Goal: Task Accomplishment & Management: Complete application form

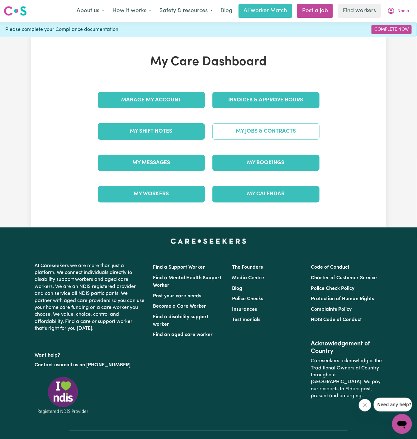
click at [266, 131] on link "My Jobs & Contracts" at bounding box center [266, 131] width 107 height 16
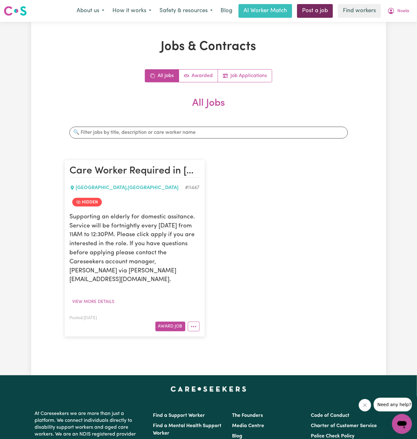
click at [321, 9] on link "Post a job" at bounding box center [315, 11] width 36 height 14
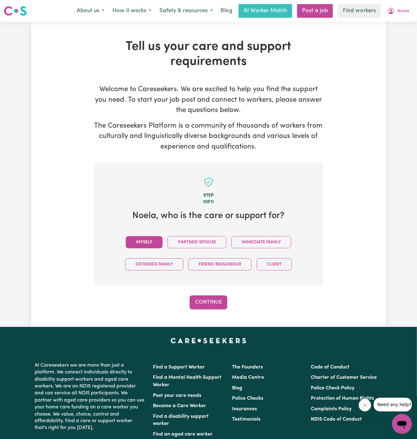
click at [151, 244] on button "Myself" at bounding box center [144, 242] width 37 height 12
click at [210, 300] on button "Continue" at bounding box center [209, 302] width 38 height 14
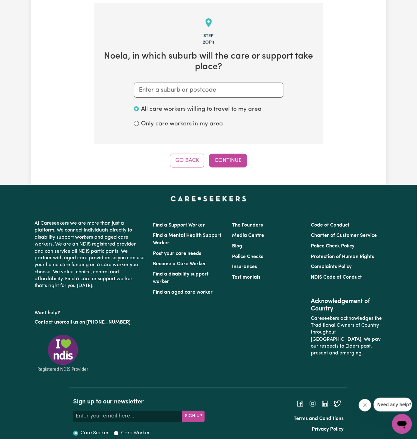
scroll to position [162, 0]
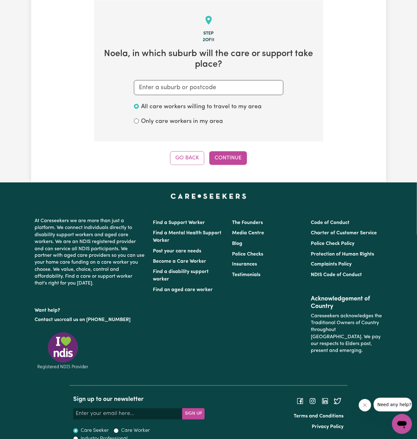
click at [176, 78] on section "Step 2 of 11 Noela , in which suburb will the care or support take place? All c…" at bounding box center [208, 70] width 229 height 141
click at [176, 88] on input "text" at bounding box center [209, 87] width 150 height 15
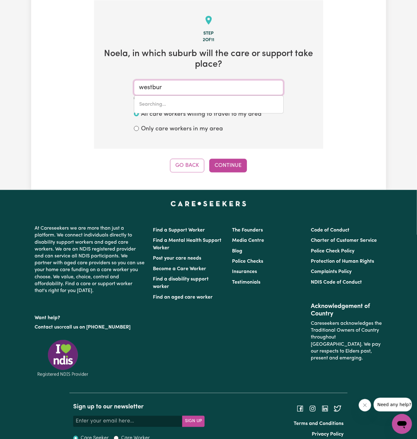
type input "westbury"
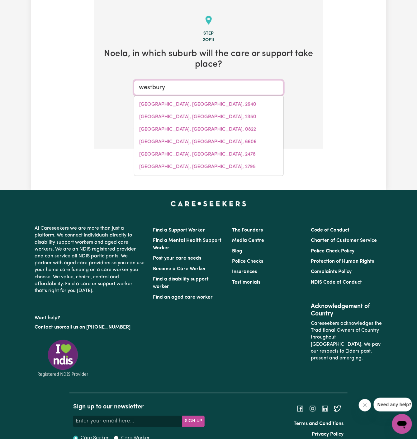
type input "[GEOGRAPHIC_DATA], [GEOGRAPHIC_DATA], 7303"
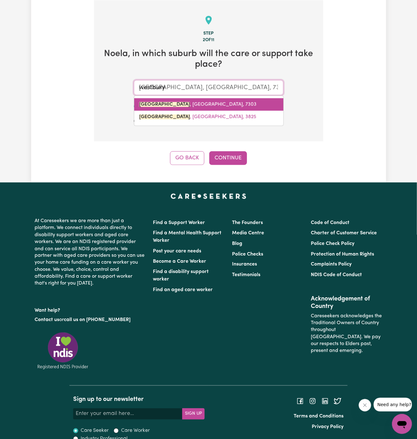
click at [209, 101] on link "[GEOGRAPHIC_DATA] , [GEOGRAPHIC_DATA], 7303" at bounding box center [208, 104] width 149 height 12
type input "[GEOGRAPHIC_DATA], [GEOGRAPHIC_DATA], 7303"
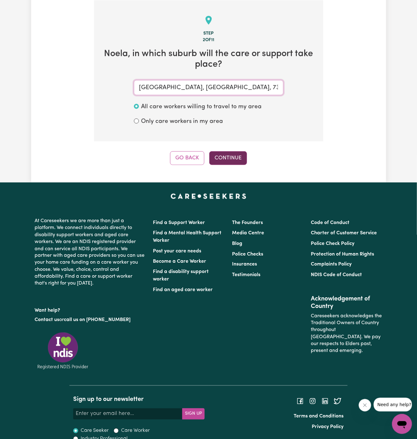
type input "[GEOGRAPHIC_DATA], [GEOGRAPHIC_DATA], 7303"
click at [241, 152] on button "Continue" at bounding box center [229, 158] width 38 height 14
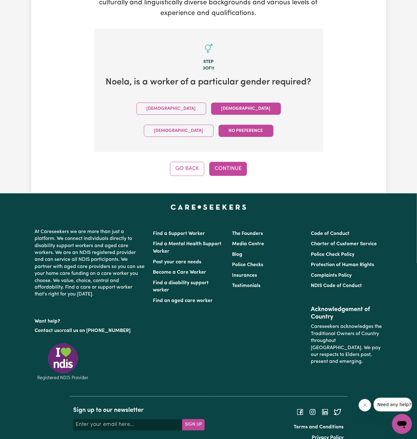
click at [211, 107] on button "[DEMOGRAPHIC_DATA]" at bounding box center [246, 109] width 70 height 12
click at [221, 162] on button "Continue" at bounding box center [229, 169] width 38 height 14
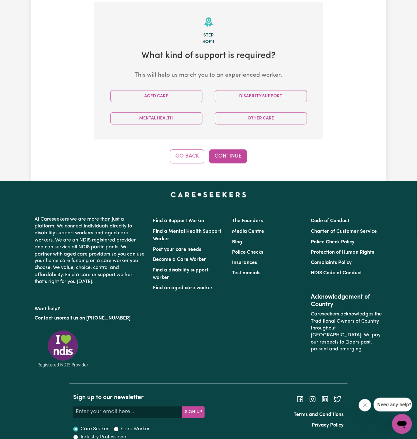
scroll to position [162, 0]
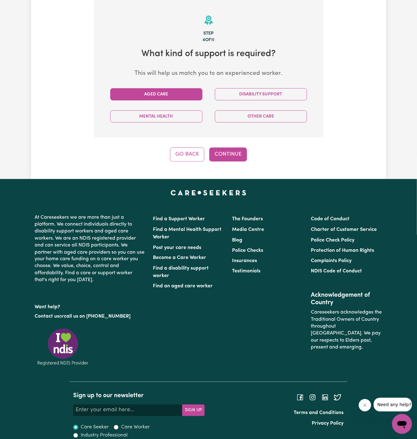
click at [171, 99] on button "Aged Care" at bounding box center [156, 94] width 92 height 12
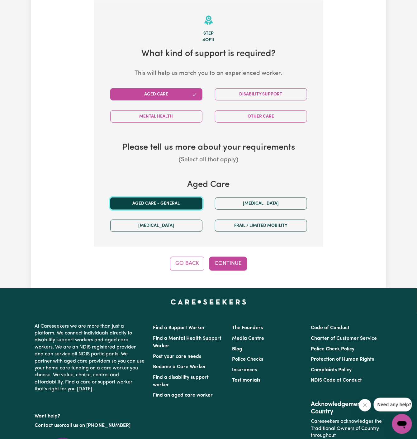
click at [177, 208] on button "Aged care - General" at bounding box center [156, 203] width 92 height 12
click at [237, 268] on button "Continue" at bounding box center [229, 264] width 38 height 14
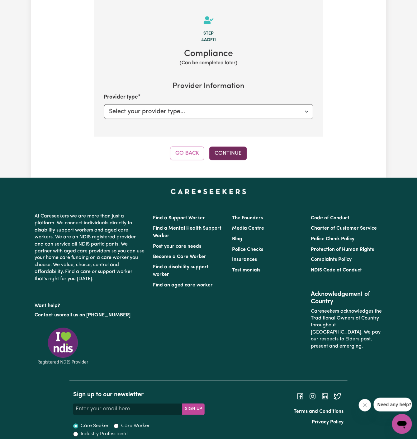
click at [227, 149] on button "Continue" at bounding box center [229, 154] width 38 height 14
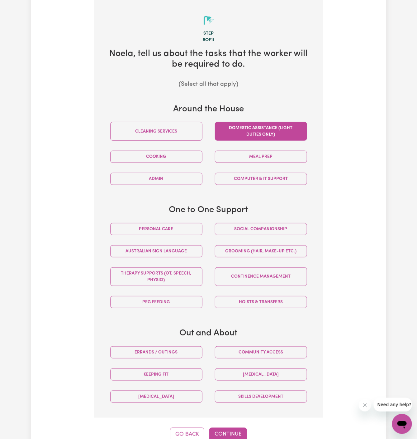
click at [275, 130] on button "Domestic assistance (light duties only)" at bounding box center [261, 131] width 92 height 19
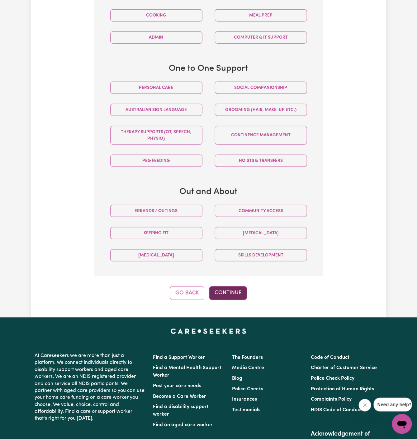
click at [237, 289] on button "Continue" at bounding box center [229, 293] width 38 height 14
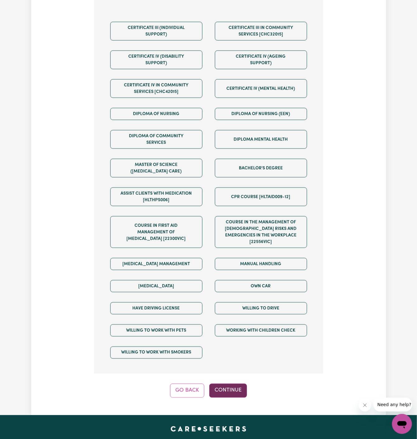
click at [237, 384] on button "Continue" at bounding box center [229, 391] width 38 height 14
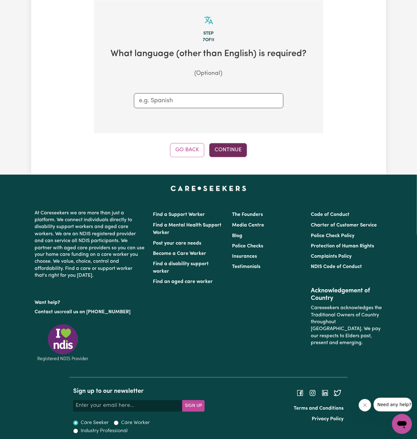
click at [229, 153] on button "Continue" at bounding box center [229, 150] width 38 height 14
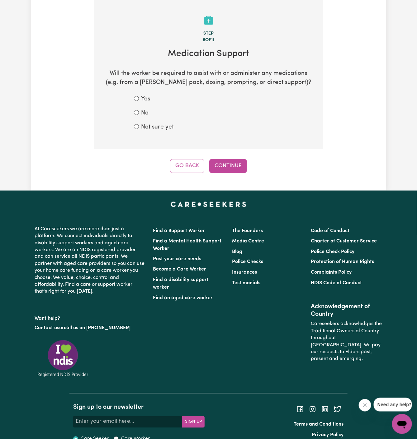
click at [148, 113] on label "No" at bounding box center [145, 113] width 7 height 9
click at [139, 113] on input "No" at bounding box center [136, 112] width 5 height 5
radio input "true"
click at [228, 169] on button "Continue" at bounding box center [229, 166] width 38 height 14
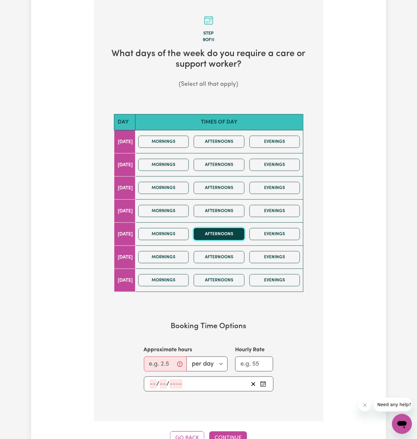
drag, startPoint x: 243, startPoint y: 234, endPoint x: 225, endPoint y: 237, distance: 17.9
click at [225, 237] on button "Afternoons" at bounding box center [219, 234] width 51 height 12
click at [164, 358] on input "Approximate hours" at bounding box center [165, 363] width 43 height 15
type input "1.5"
click at [153, 381] on input "number" at bounding box center [153, 383] width 7 height 9
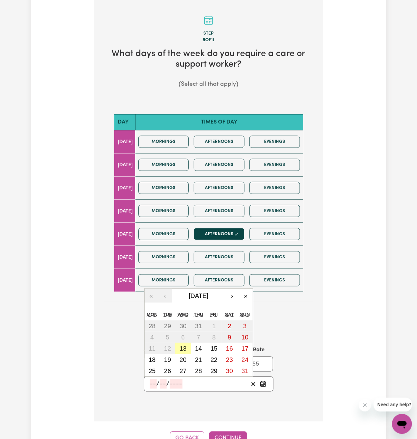
click at [185, 345] on abbr "13" at bounding box center [183, 348] width 7 height 7
type input "[DATE]"
type input "13"
type input "8"
type input "2025"
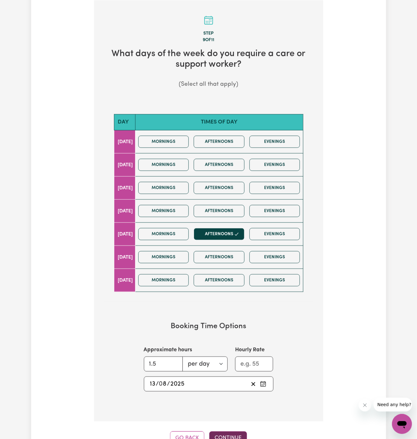
click at [233, 433] on button "Continue" at bounding box center [229, 438] width 38 height 14
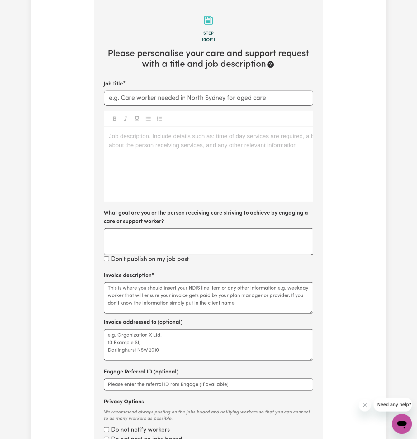
click at [180, 147] on div "Job description. Include details such as: time of day services are required, a …" at bounding box center [209, 164] width 210 height 75
click at [165, 118] on div at bounding box center [209, 119] width 210 height 16
click at [175, 151] on div "Job description. Include details such as: time of day services are required, a …" at bounding box center [209, 164] width 210 height 75
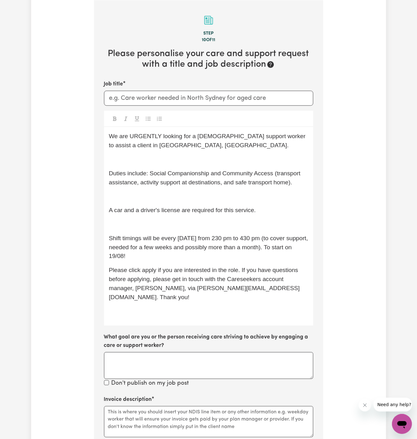
click at [134, 232] on div "We are URGENTLY looking for a [DEMOGRAPHIC_DATA] support worker to assist a cli…" at bounding box center [209, 226] width 210 height 199
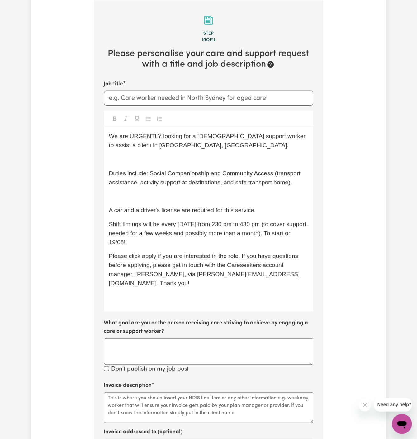
click at [133, 184] on span "Duties include: Social Companionship and Community Access (transport assistance…" at bounding box center [206, 178] width 194 height 16
click at [130, 199] on p "﻿" at bounding box center [209, 196] width 200 height 9
click at [130, 212] on span "A car and a driver's license are required for this service." at bounding box center [182, 210] width 147 height 7
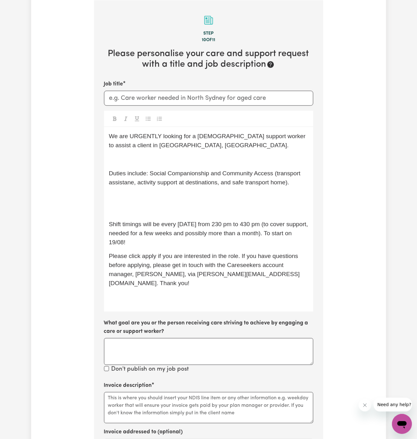
click at [129, 204] on div "We are URGENTLY looking for a [DEMOGRAPHIC_DATA] support worker to assist a cli…" at bounding box center [209, 219] width 210 height 185
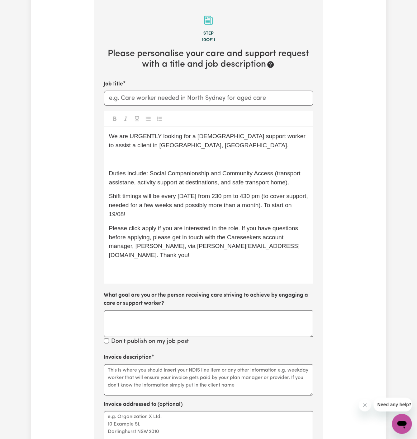
click at [122, 152] on div "We are URGENTLY looking for a [DEMOGRAPHIC_DATA] support worker to assist a cli…" at bounding box center [209, 205] width 210 height 157
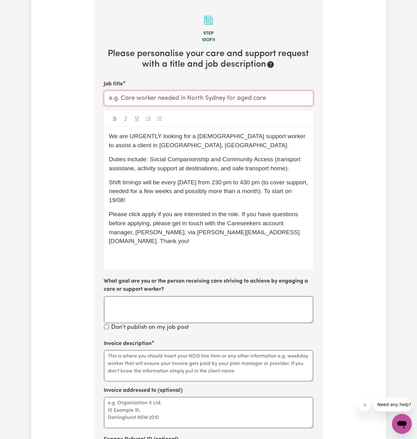
click at [142, 93] on input "Job title" at bounding box center [209, 98] width 210 height 15
paste input "[GEOGRAPHIC_DATA], [GEOGRAPHIC_DATA]"
type input "[DEMOGRAPHIC_DATA] Support Worker Needed In [GEOGRAPHIC_DATA], [GEOGRAPHIC_DATA]"
click at [205, 147] on p "We are URGENTLY looking for a [DEMOGRAPHIC_DATA] support worker to assist a cli…" at bounding box center [209, 141] width 200 height 18
click at [147, 136] on span "We are URGENTLY looking for a [DEMOGRAPHIC_DATA] support worker to assist a cli…" at bounding box center [208, 141] width 199 height 16
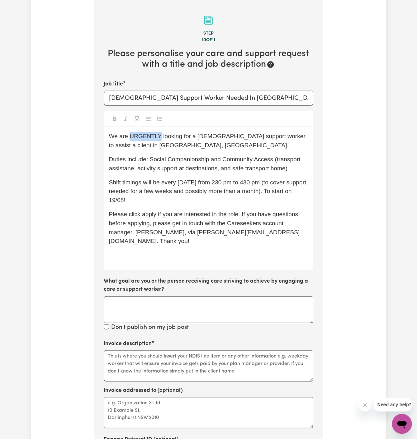
click at [147, 136] on span "We are URGENTLY looking for a [DEMOGRAPHIC_DATA] support worker to assist a cli…" at bounding box center [208, 141] width 199 height 16
click at [188, 149] on p "We are looking for a [DEMOGRAPHIC_DATA] support worker to assist a client in [G…" at bounding box center [209, 141] width 200 height 18
drag, startPoint x: 275, startPoint y: 138, endPoint x: 275, endPoint y: 145, distance: 7.8
click at [275, 146] on p "We are looking for a [DEMOGRAPHIC_DATA] support worker to assist a client in [G…" at bounding box center [209, 141] width 200 height 18
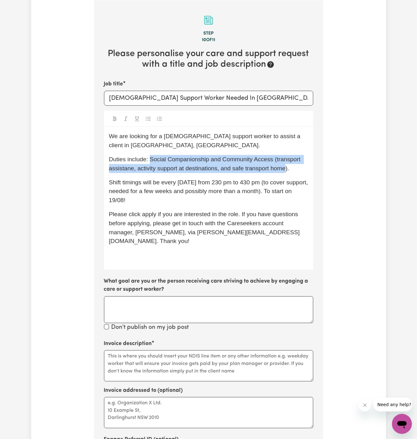
drag, startPoint x: 285, startPoint y: 171, endPoint x: 150, endPoint y: 159, distance: 135.8
click at [150, 159] on span "Duties include: Social Companionship and Community Access (transport assistane,…" at bounding box center [206, 164] width 194 height 16
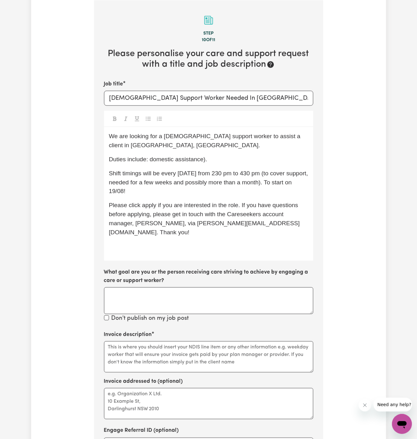
click at [222, 158] on p "Duties include: domestic assistance)." at bounding box center [209, 159] width 200 height 9
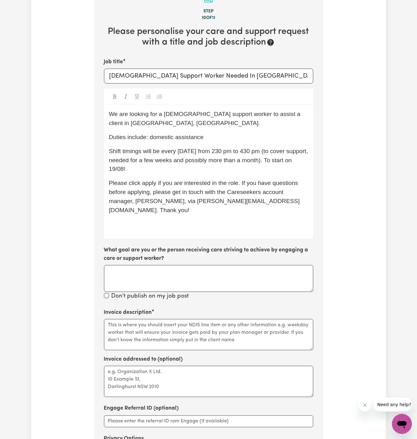
click at [166, 220] on div "We are looking for a [DEMOGRAPHIC_DATA] support worker to assist a client in [G…" at bounding box center [209, 172] width 210 height 134
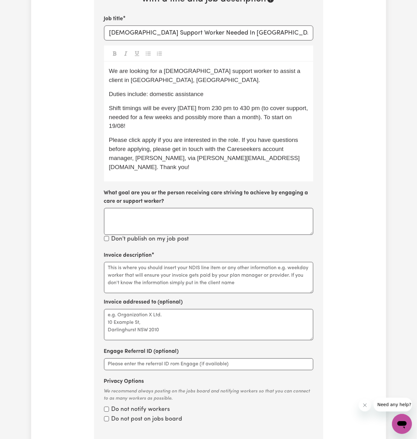
scroll to position [272, 0]
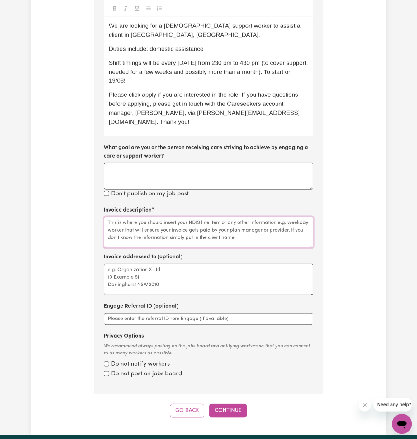
click at [170, 217] on textarea "Invoice description" at bounding box center [209, 232] width 210 height 31
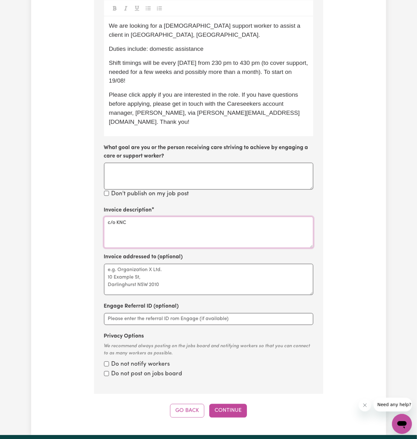
click at [120, 217] on textarea "c/o KNC" at bounding box center [209, 232] width 210 height 31
type textarea "c/o KNC"
click at [133, 281] on textarea "Invoice addressed to (optional)" at bounding box center [209, 279] width 210 height 31
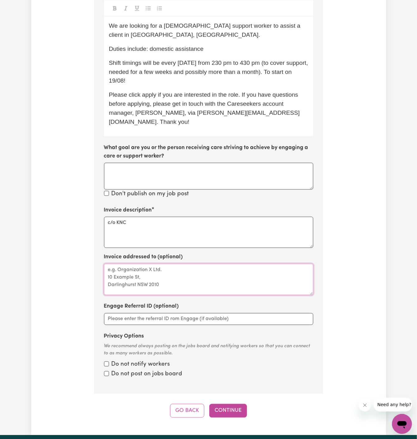
paste textarea "c/o KNC"
type textarea "c/o KNC"
click at [110, 360] on div "Do not notify workers" at bounding box center [209, 364] width 210 height 9
click at [109, 360] on div "Do not notify workers" at bounding box center [209, 364] width 210 height 9
click at [109, 370] on div "Do not post on jobs board" at bounding box center [209, 374] width 210 height 9
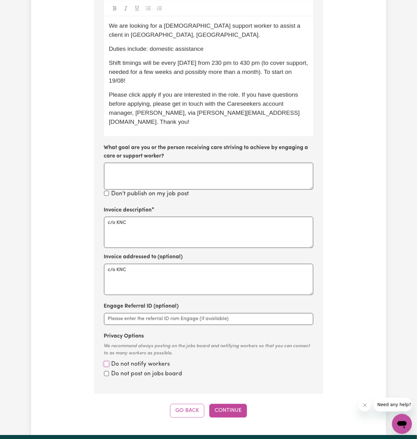
click at [105, 361] on input "Privacy Options" at bounding box center [106, 363] width 5 height 5
checkbox input "true"
click at [105, 370] on div "Do not post on jobs board" at bounding box center [209, 374] width 210 height 9
click at [109, 363] on input "Privacy Options" at bounding box center [106, 363] width 5 height 5
checkbox input "true"
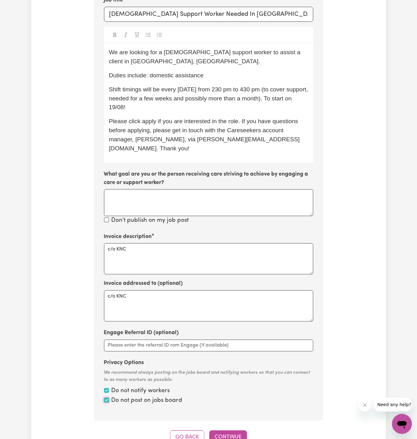
scroll to position [246, 0]
click at [163, 109] on p "Shift timings will be every [DATE] from 230 pm to 430 pm (to cover support, nee…" at bounding box center [209, 98] width 200 height 27
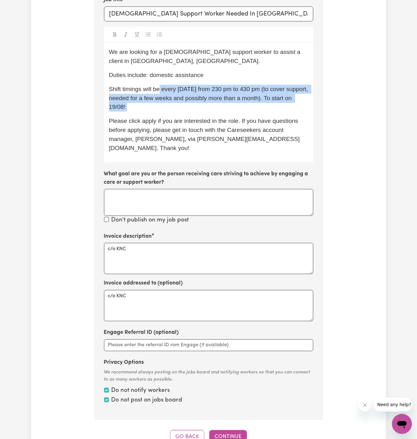
drag, startPoint x: 164, startPoint y: 113, endPoint x: 159, endPoint y: 87, distance: 26.4
click at [159, 87] on div "We are looking for a [DEMOGRAPHIC_DATA] support worker to assist a client in [G…" at bounding box center [209, 103] width 210 height 120
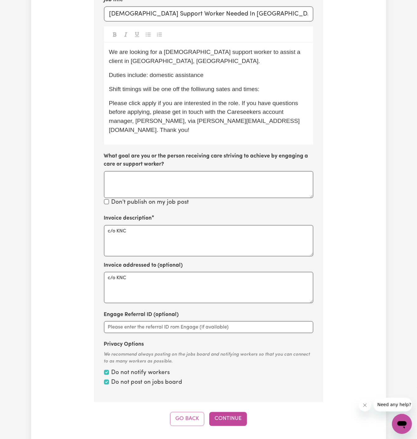
click at [173, 90] on span "Shift timings will be one off the folliwung sates and times:" at bounding box center [184, 89] width 151 height 7
click at [195, 93] on div "We are looking for a [DEMOGRAPHIC_DATA] support worker to assist a client in [G…" at bounding box center [209, 94] width 210 height 102
click at [227, 92] on p "Shift timings will be one-off the following sates and times:" at bounding box center [209, 89] width 200 height 9
click at [221, 89] on span "Shift timings will be one-off the following sates and times:" at bounding box center [184, 89] width 151 height 7
click at [239, 100] on span "Please click apply if you are interested in the role. If you have questions bef…" at bounding box center [204, 116] width 191 height 33
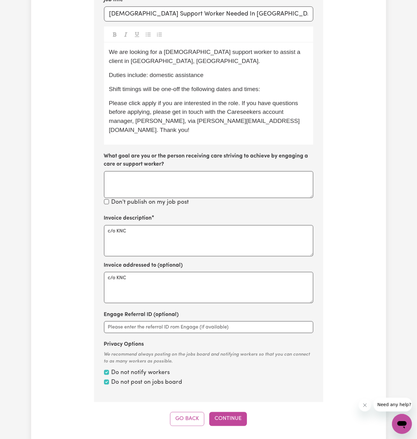
click at [274, 92] on p "Shift timings will be one-off the following dates and times:" at bounding box center [209, 89] width 200 height 9
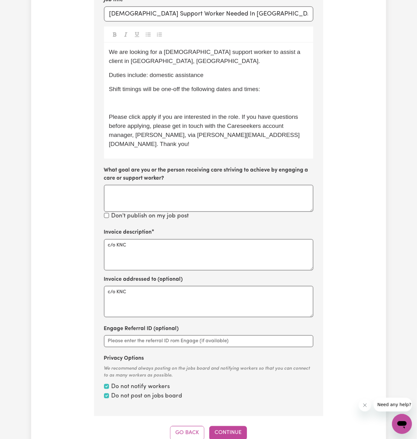
click at [165, 104] on p "﻿" at bounding box center [209, 103] width 200 height 9
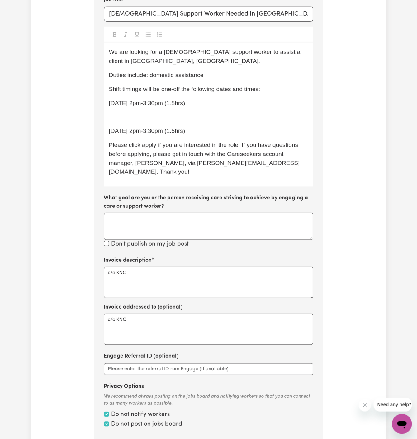
click at [170, 114] on p "﻿" at bounding box center [209, 117] width 200 height 9
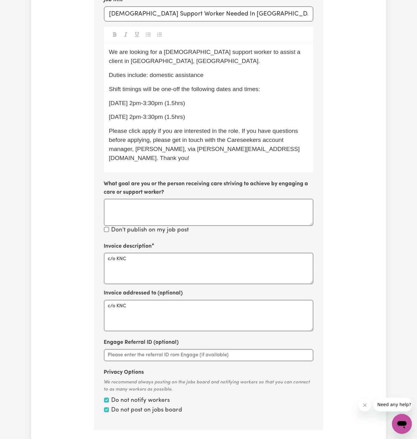
click at [197, 124] on div "We are looking for a [DEMOGRAPHIC_DATA] support worker to assist a client in [G…" at bounding box center [209, 108] width 210 height 130
drag, startPoint x: 197, startPoint y: 122, endPoint x: 112, endPoint y: 102, distance: 87.8
click at [112, 102] on div "We are looking for a [DEMOGRAPHIC_DATA] support worker to assist a client in [G…" at bounding box center [209, 108] width 210 height 130
click at [112, 102] on span "[DATE] 2pm-3:30pm (1.5hrs)" at bounding box center [147, 103] width 76 height 7
drag, startPoint x: 109, startPoint y: 102, endPoint x: 222, endPoint y: 117, distance: 113.6
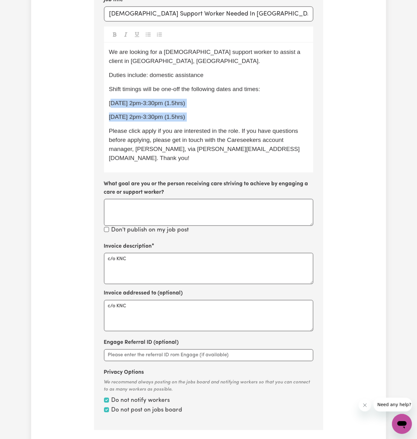
click at [222, 117] on div "We are looking for a [DEMOGRAPHIC_DATA] support worker to assist a client in [G…" at bounding box center [209, 108] width 210 height 130
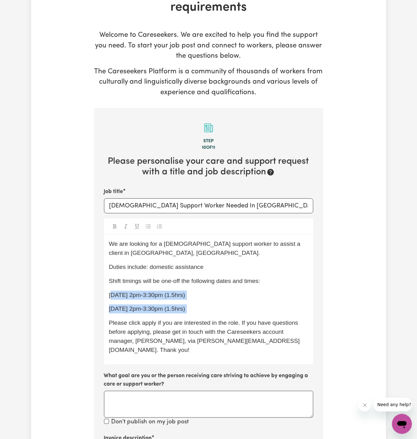
scroll to position [24, 0]
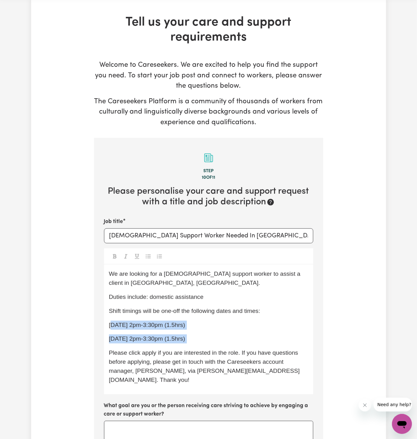
click at [149, 255] on icon "Toggle undefined" at bounding box center [148, 256] width 5 height 5
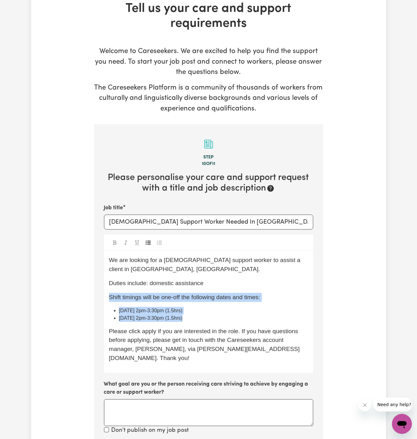
scroll to position [45, 0]
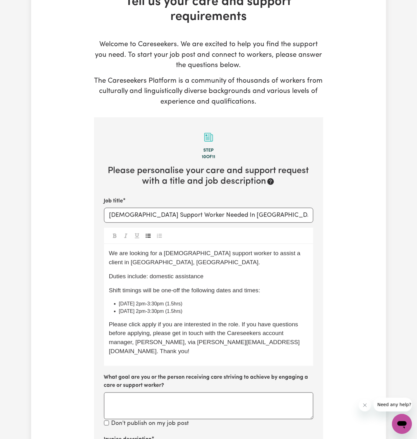
click at [170, 302] on span "[DATE] 2pm-3:30pm (1.5hrs)" at bounding box center [151, 303] width 64 height 5
click at [144, 301] on span "[DATE] 2pm-3:30pm (1.5hrs)" at bounding box center [151, 303] width 64 height 5
click at [133, 305] on span "[DATE] 2pm-3:30pm (1.5hrs)" at bounding box center [151, 303] width 64 height 5
click at [132, 312] on span "[DATE] 2pm-3:30pm (1.5hrs)" at bounding box center [151, 310] width 64 height 5
drag, startPoint x: 132, startPoint y: 312, endPoint x: 127, endPoint y: 311, distance: 4.4
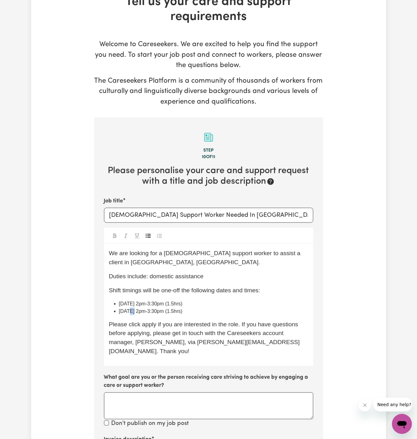
click at [127, 311] on span "[DATE] 2pm-3:30pm (1.5hrs)" at bounding box center [151, 310] width 64 height 5
click at [126, 305] on span "[DATE] 2pm-3:30pm (1.5hrs)" at bounding box center [151, 303] width 64 height 5
click at [125, 311] on span "[DATE] 2pm-3:30pm (1.5hrs)" at bounding box center [151, 310] width 64 height 5
click at [134, 317] on div "We are looking for a [DEMOGRAPHIC_DATA] support worker to assist a client in [G…" at bounding box center [209, 305] width 210 height 122
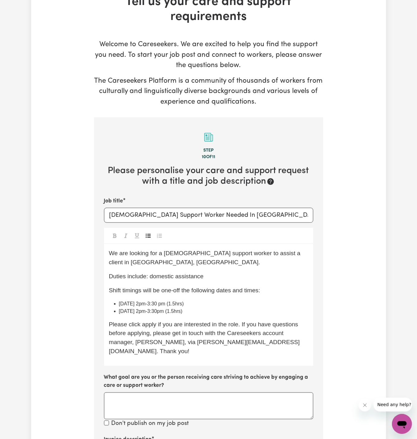
click at [169, 315] on div "We are looking for a [DEMOGRAPHIC_DATA] support worker to assist a client in [G…" at bounding box center [209, 305] width 210 height 122
click at [170, 307] on li "[DATE] 2pm-3:30pm (1.5hrs)" at bounding box center [214, 310] width 190 height 7
click at [187, 219] on input "[DEMOGRAPHIC_DATA] Support Worker Needed In [GEOGRAPHIC_DATA], [GEOGRAPHIC_DATA]" at bounding box center [209, 215] width 210 height 15
click at [148, 306] on li "[DATE] 2pm-3:30 pm (1.5hrs)" at bounding box center [214, 303] width 190 height 7
click at [147, 311] on span "[DATE] 2pm-3:30 pm (1.5hrs)" at bounding box center [151, 310] width 65 height 5
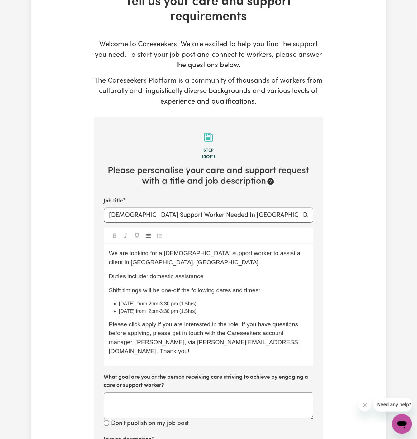
click at [166, 303] on span "[DATE] from 2pm-3:30 pm (1.5hrs)" at bounding box center [158, 303] width 78 height 5
click at [166, 312] on span "[DATE] from 2pm-3:30 pm (1.5hrs)" at bounding box center [158, 310] width 78 height 5
click at [192, 309] on span "[DATE] from 2 pm-3:30 pm (1.5hrs)" at bounding box center [158, 310] width 79 height 5
click at [175, 304] on span "[DATE] from 2 pm-3:30 pm (1.5hrs)" at bounding box center [158, 303] width 79 height 5
click at [176, 311] on span "[DATE] from 2 pm-3:30 pm (1.5hrs)" at bounding box center [158, 310] width 79 height 5
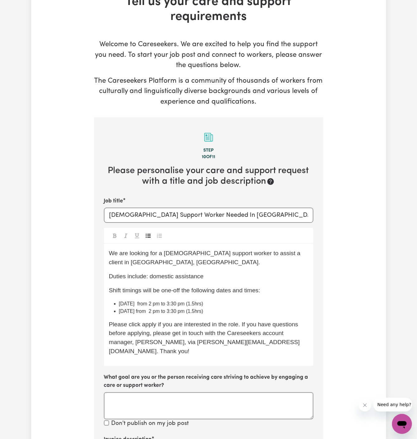
click at [200, 308] on span "[DATE] from 2 pm to 3:30 pm (1.5hrs)" at bounding box center [161, 310] width 84 height 5
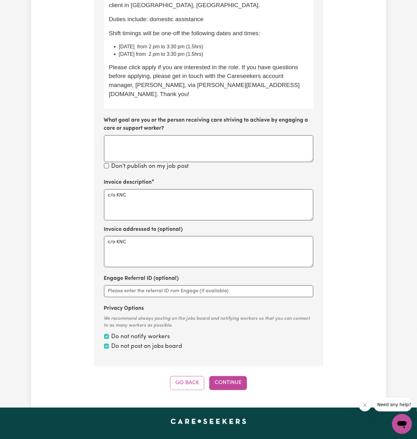
scroll to position [306, 0]
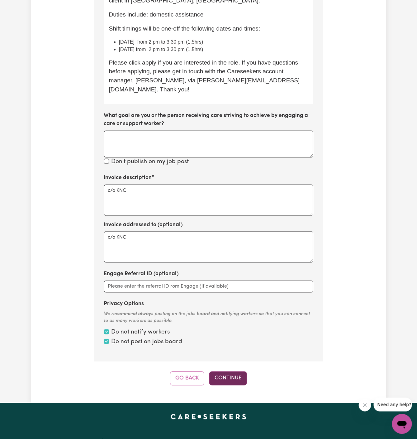
click at [234, 371] on button "Continue" at bounding box center [229, 378] width 38 height 14
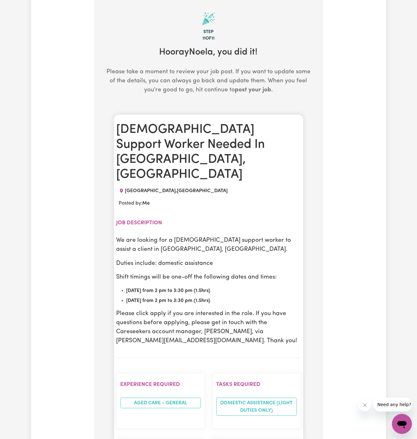
scroll to position [162, 0]
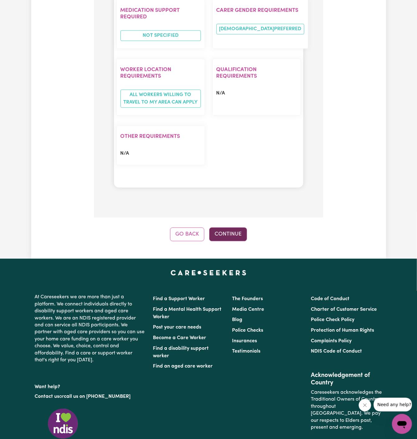
click at [235, 227] on button "Continue" at bounding box center [229, 234] width 38 height 14
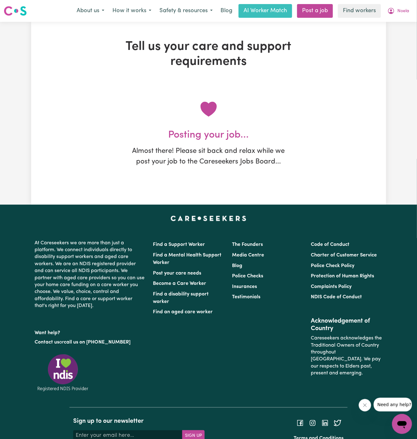
scroll to position [0, 0]
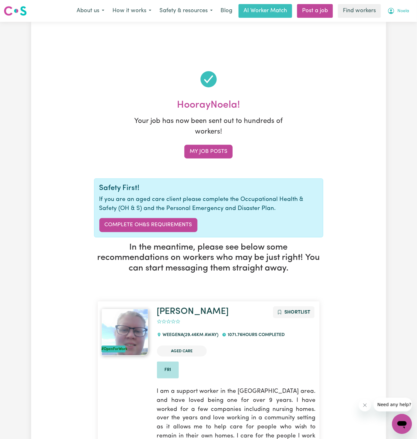
click at [405, 11] on span "Noela" at bounding box center [404, 11] width 12 height 7
click at [403, 23] on link "My Dashboard" at bounding box center [388, 24] width 49 height 12
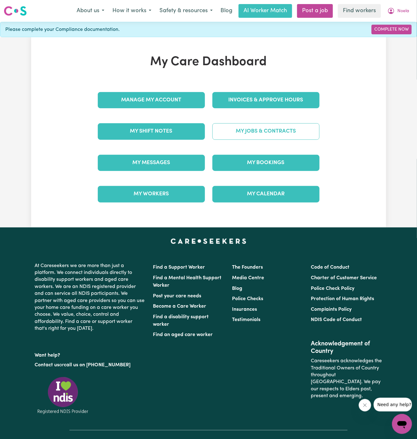
click at [267, 135] on link "My Jobs & Contracts" at bounding box center [266, 131] width 107 height 16
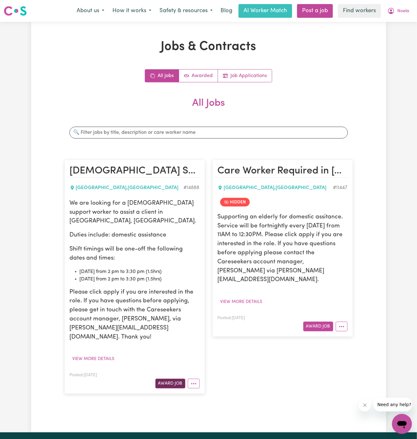
click at [170, 379] on button "Award Job" at bounding box center [171, 384] width 30 height 10
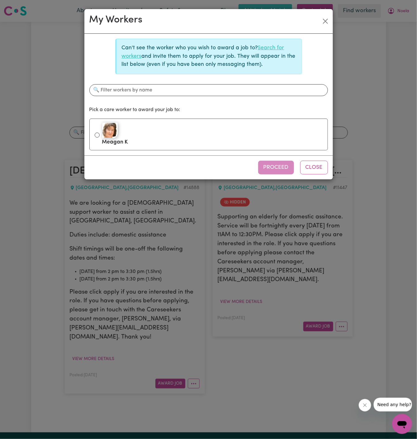
click at [273, 49] on link "Search for workers" at bounding box center [203, 51] width 163 height 13
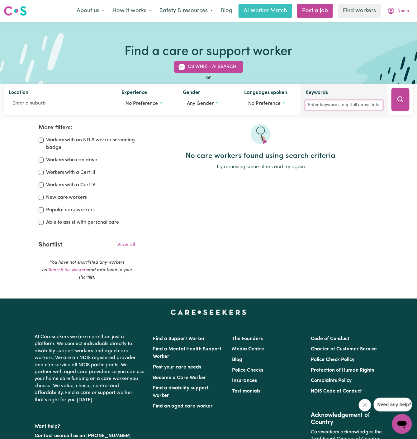
click at [338, 100] on input "Keywords" at bounding box center [344, 105] width 77 height 10
type input "[PERSON_NAME]"
click at [398, 102] on icon "Search" at bounding box center [400, 99] width 7 height 7
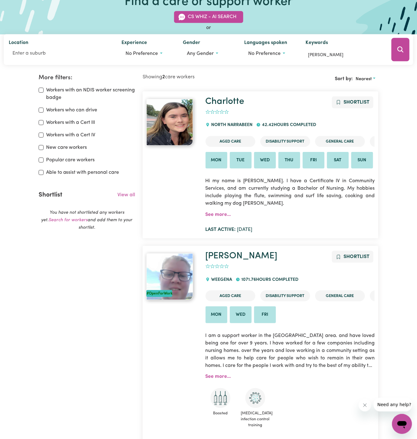
scroll to position [45, 0]
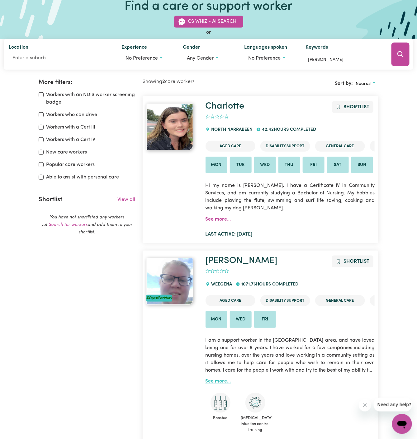
click at [221, 380] on link "See more..." at bounding box center [219, 381] width 26 height 5
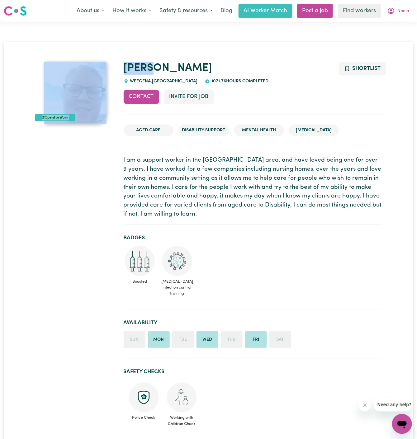
drag, startPoint x: 163, startPoint y: 66, endPoint x: 117, endPoint y: 65, distance: 46.5
copy div "#OpenForWork [PERSON_NAME]"
click at [190, 92] on button "Invite for Job" at bounding box center [189, 97] width 50 height 14
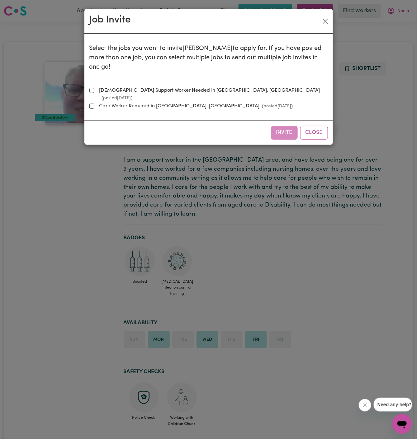
click at [135, 75] on div "Select the jobs you want to invite [PERSON_NAME] to apply for. If you have post…" at bounding box center [208, 77] width 239 height 77
click at [138, 87] on label "[DEMOGRAPHIC_DATA] Support Worker Needed In [GEOGRAPHIC_DATA], [GEOGRAPHIC_DATA…" at bounding box center [212, 94] width 231 height 15
click at [94, 88] on input "[DEMOGRAPHIC_DATA] Support Worker Needed In [GEOGRAPHIC_DATA], [GEOGRAPHIC_DATA…" at bounding box center [91, 90] width 5 height 5
checkbox input "true"
click at [290, 126] on button "Invite" at bounding box center [284, 133] width 27 height 14
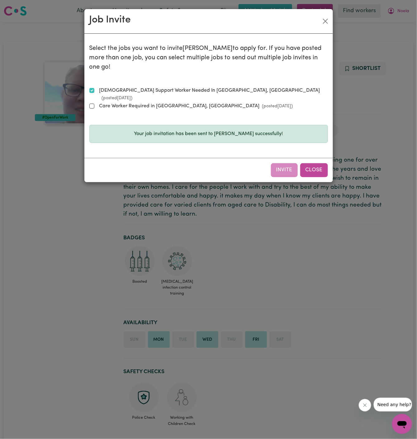
click at [311, 163] on button "Close" at bounding box center [315, 170] width 28 height 14
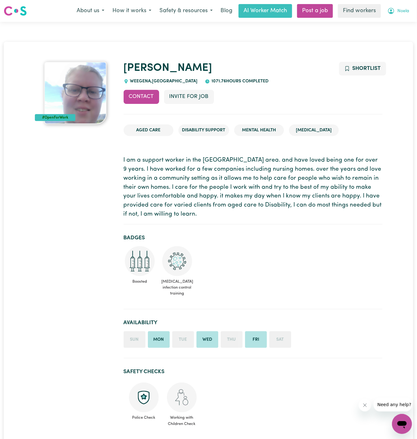
drag, startPoint x: 403, startPoint y: 11, endPoint x: 403, endPoint y: 15, distance: 4.1
click at [403, 11] on span "Noela" at bounding box center [404, 11] width 12 height 7
click at [386, 21] on link "My Dashboard" at bounding box center [388, 24] width 49 height 12
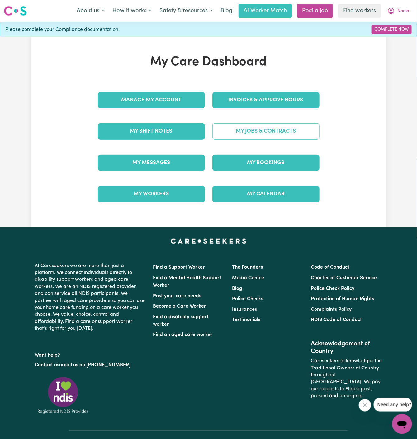
click at [294, 127] on link "My Jobs & Contracts" at bounding box center [266, 131] width 107 height 16
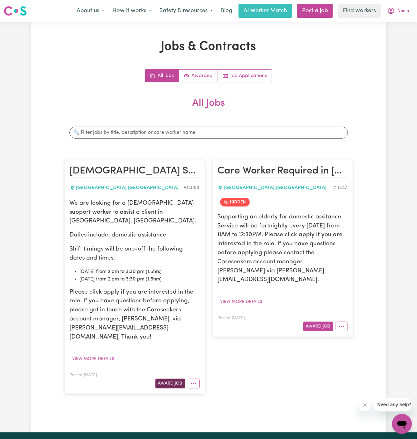
click at [169, 379] on button "Award Job" at bounding box center [171, 384] width 30 height 10
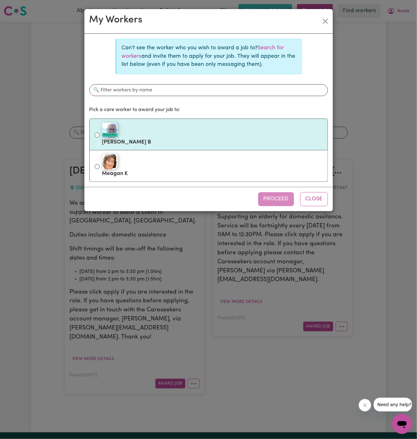
click at [135, 141] on label "#OpenForWork [PERSON_NAME]" at bounding box center [212, 134] width 221 height 26
click at [100, 138] on input "#OpenForWork [PERSON_NAME]" at bounding box center [97, 135] width 5 height 5
radio input "true"
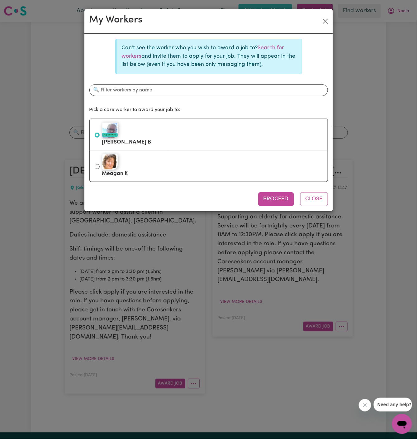
click at [238, 198] on div "Proceed Close" at bounding box center [208, 199] width 249 height 24
click at [268, 198] on button "Proceed" at bounding box center [276, 199] width 36 height 14
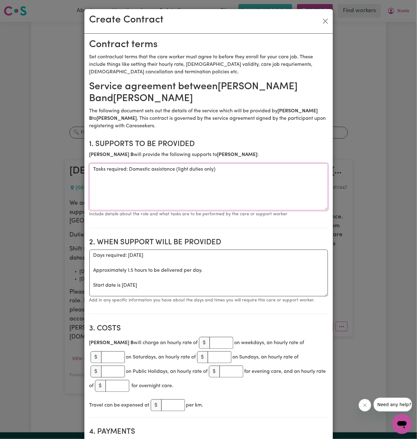
drag, startPoint x: 128, startPoint y: 170, endPoint x: 57, endPoint y: 171, distance: 70.5
click at [57, 171] on div "Create Contract Contract terms Set contractual terms that the care worker must …" at bounding box center [208, 219] width 417 height 439
drag, startPoint x: 97, startPoint y: 171, endPoint x: 83, endPoint y: 171, distance: 14.3
click at [83, 171] on div "Create Contract Contract terms Set contractual terms that the care worker must …" at bounding box center [208, 219] width 417 height 439
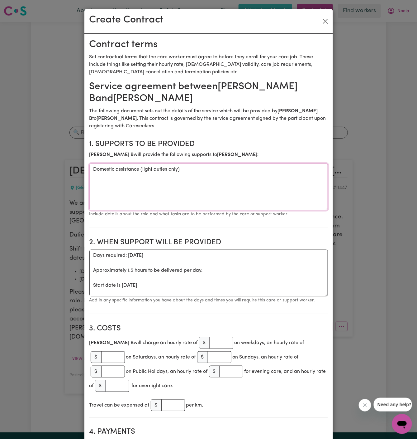
type textarea "Domestic assistance (light duties only)"
drag, startPoint x: 91, startPoint y: 286, endPoint x: 87, endPoint y: 256, distance: 30.5
drag, startPoint x: 222, startPoint y: 258, endPoint x: 44, endPoint y: 257, distance: 178.0
click at [44, 257] on div "Create Contract Contract terms Set contractual terms that the care worker must …" at bounding box center [208, 219] width 417 height 439
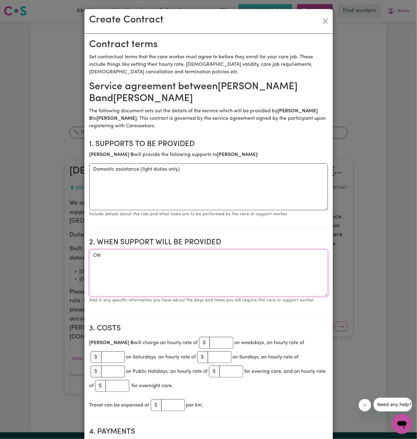
click at [127, 257] on textarea "ON" at bounding box center [208, 272] width 239 height 47
paste textarea "one-off the following dates and times: [DATE] from 2 pm to 3:30 pm (1.5hrs) [DA…"
click at [102, 262] on textarea "one-off the following dates and times: [DATE] from 2 pm to 3:30 pm (1.5hrs) [DA…" at bounding box center [208, 272] width 239 height 47
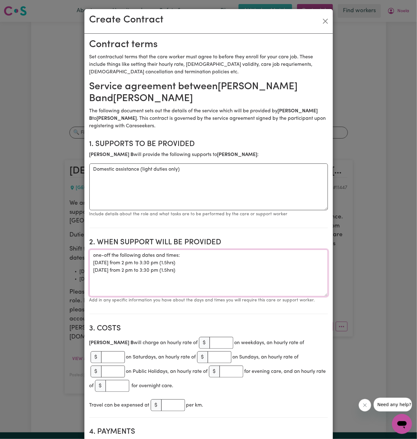
click at [111, 254] on textarea "one-off the following dates and times: [DATE] from 2 pm to 3:30 pm (1.5hrs) [DA…" at bounding box center [208, 272] width 239 height 47
drag, startPoint x: 113, startPoint y: 256, endPoint x: 85, endPoint y: 256, distance: 27.4
click at [157, 258] on textarea "ONE-OFF on the following dates and times: [DATE] from 2 pm to 3:30 pm (1.5hrs) …" at bounding box center [208, 272] width 239 height 47
click at [202, 268] on textarea "ONE-OFF on the following dates and times: [DATE] from 2 pm to 3:30 pm (1.5hrs) …" at bounding box center [208, 272] width 239 height 47
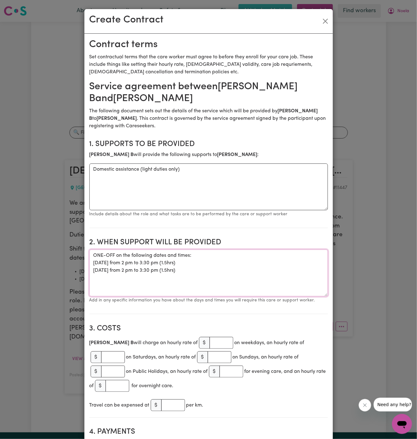
click at [207, 272] on textarea "ONE-OFF on the following dates and times: [DATE] from 2 pm to 3:30 pm (1.5hrs) …" at bounding box center [208, 272] width 239 height 47
type textarea "ONE-OFF on the following dates and times: [DATE] from 2 pm to 3:30 pm (1.5hrs) …"
click at [210, 340] on input "number" at bounding box center [222, 343] width 24 height 12
type input "50"
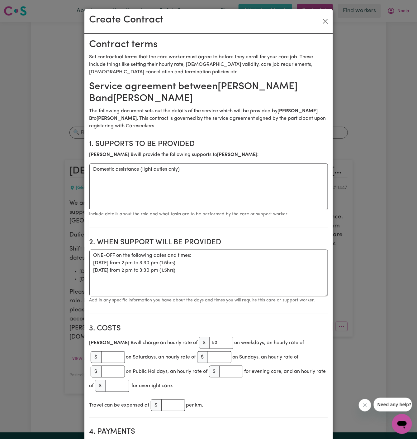
click at [227, 312] on section "2. When support will be provided When support will be provided ONE-OFF on the f…" at bounding box center [208, 273] width 239 height 81
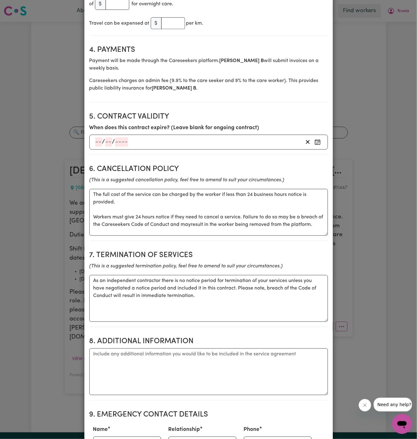
scroll to position [410, 0]
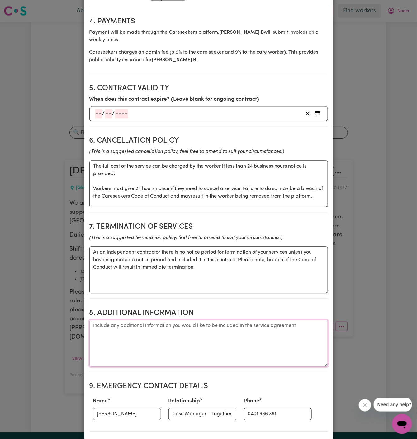
click at [161, 343] on textarea "Additional information" at bounding box center [208, 343] width 239 height 47
click at [147, 408] on input "[PERSON_NAME]" at bounding box center [127, 414] width 68 height 12
type input "KNC"
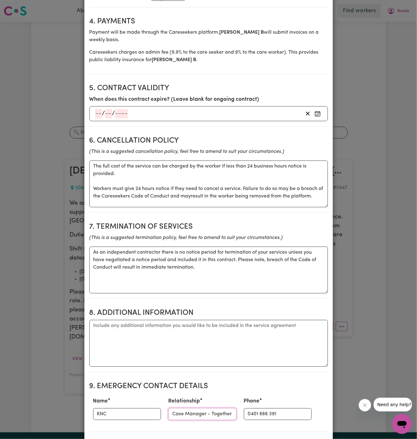
click at [187, 408] on input "Case Manager - Together We Can" at bounding box center [203, 414] width 68 height 12
drag, startPoint x: 204, startPoint y: 398, endPoint x: 252, endPoint y: 397, distance: 48.0
click at [252, 397] on div "Name KNC Relationship Case Manager - Together We Can Phone [PHONE_NUMBER]" at bounding box center [208, 408] width 239 height 27
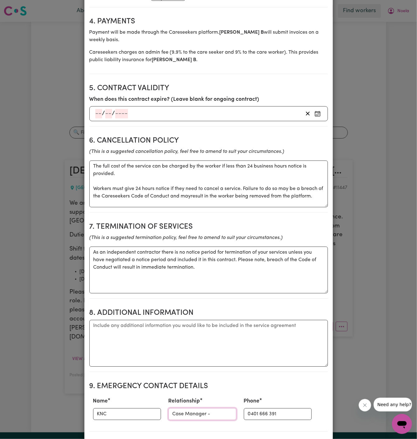
scroll to position [0, 0]
type input "Case Manager"
click at [253, 408] on input "0401 666 391" at bounding box center [278, 414] width 68 height 12
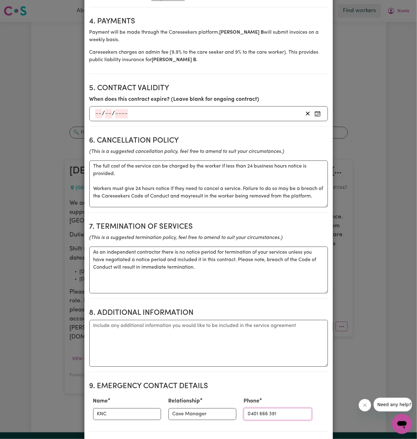
paste input "299884966"
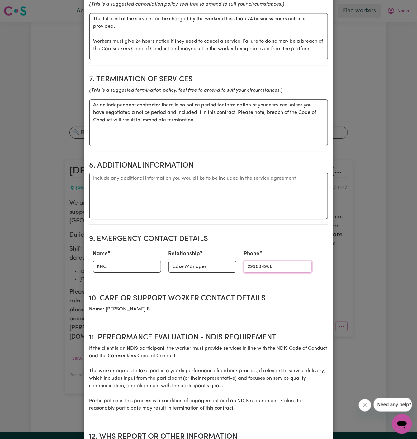
scroll to position [565, 0]
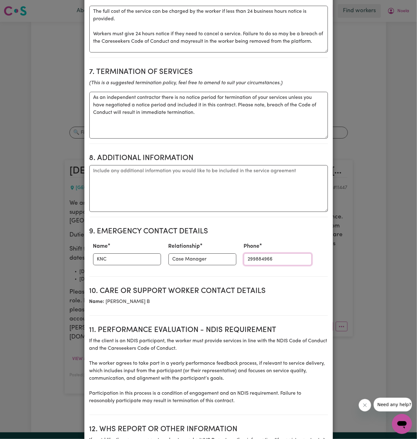
type input "299884966"
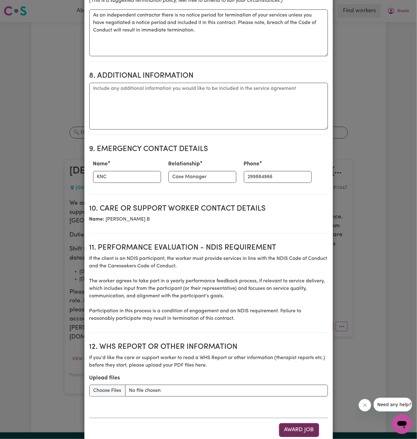
click at [297, 423] on button "Award Job" at bounding box center [299, 430] width 40 height 14
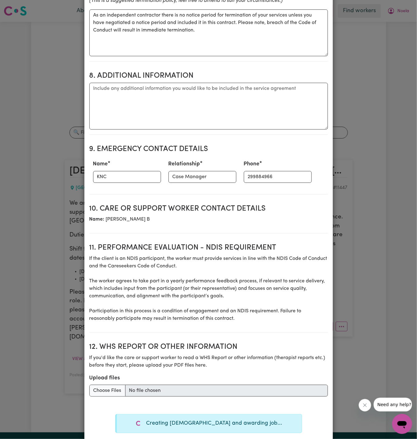
type textarea "Tasks required: Domestic assistance (light duties only)"
type textarea "Days required: [DATE] Approximately 1.5 hours to be delivered per day. Start da…"
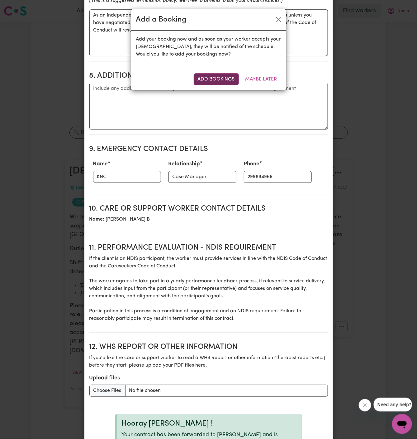
click at [220, 78] on button "Add Bookings" at bounding box center [216, 79] width 45 height 12
type textarea "Tasks required: Domestic assistance (light duties only)"
type textarea "Days required: [DATE] Approximately 1.5 hours to be delivered per day. Start da…"
type textarea "The full cost of the service can be charged by the worker if less than 24 busin…"
type textarea "As an independent contractor there is no notice period for termination of your …"
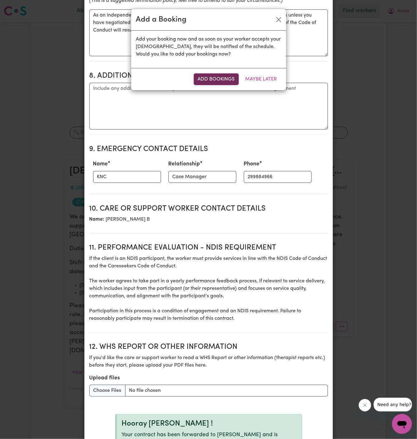
scroll to position [659, 0]
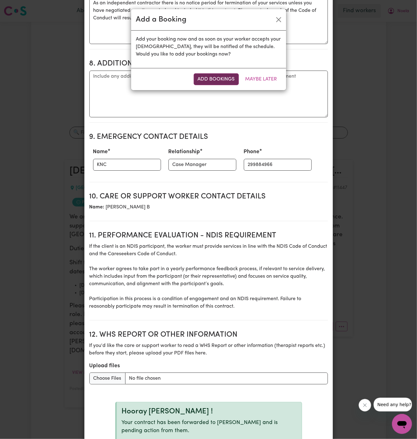
select select "pm"
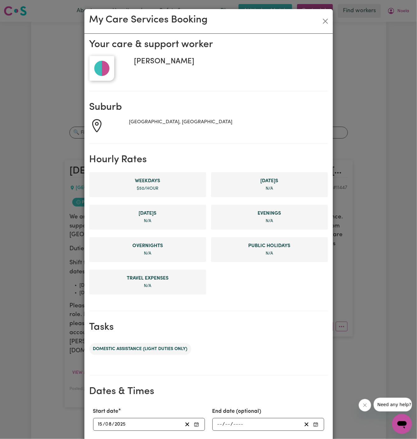
scroll to position [118, 0]
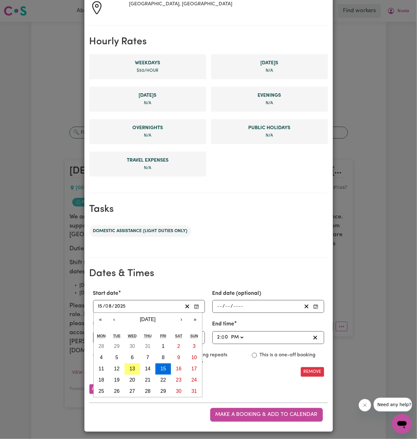
click at [100, 302] on input "15" at bounding box center [100, 306] width 5 height 8
click at [115, 319] on button "‹" at bounding box center [115, 320] width 14 height 14
click at [165, 379] on abbr "25" at bounding box center [164, 379] width 6 height 5
type input "[DATE]"
type input "25"
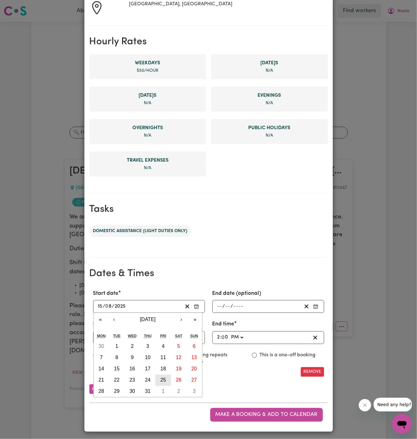
type input "7"
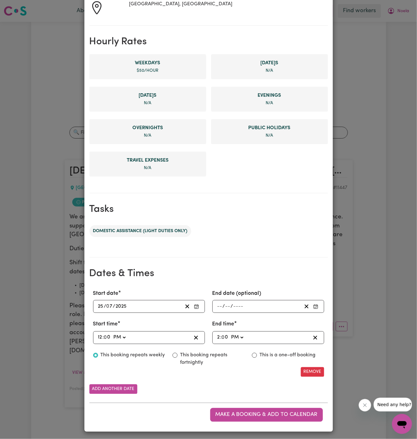
click at [99, 336] on input "12" at bounding box center [100, 337] width 5 height 8
type input "14:00"
type input "2"
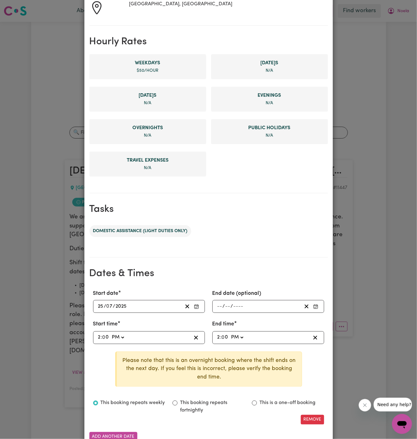
click at [219, 335] on input "2" at bounding box center [218, 337] width 3 height 8
type input "15:00"
type input "3"
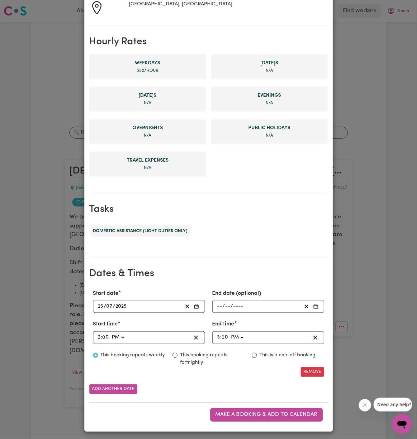
type input "15:03"
type input "3"
type input "15:30"
type input "30"
click at [269, 349] on div "Start date [DATE] 25 / 0 7 / 2025 « ‹ [DATE] › » Mon Tue Wed Thu Fri Sat Sun 30…" at bounding box center [208, 332] width 239 height 97
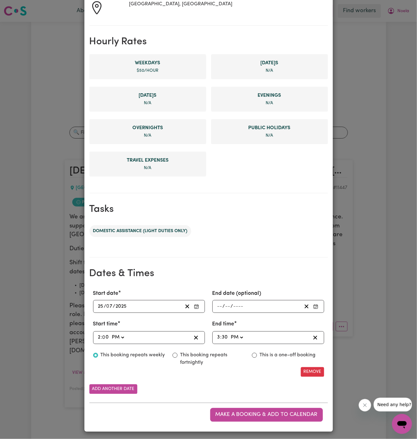
click at [265, 353] on label "This is a one-off booking" at bounding box center [288, 354] width 56 height 7
click at [257, 353] on input "This is a one-off booking" at bounding box center [254, 355] width 5 height 5
radio input "true"
click at [113, 387] on button "Add another date" at bounding box center [113, 389] width 48 height 10
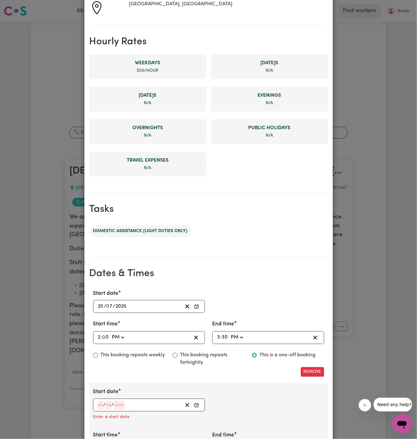
scroll to position [209, 0]
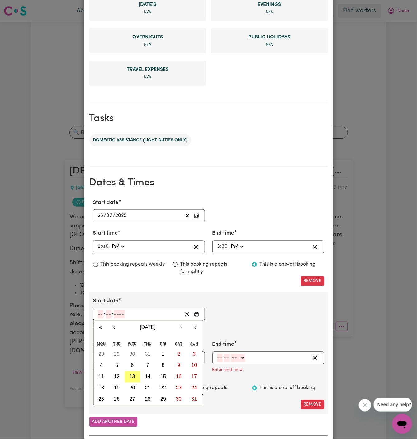
click at [100, 314] on input "number" at bounding box center [101, 314] width 6 height 8
click at [167, 362] on button "8" at bounding box center [164, 365] width 16 height 11
type input "[DATE]"
type input "8"
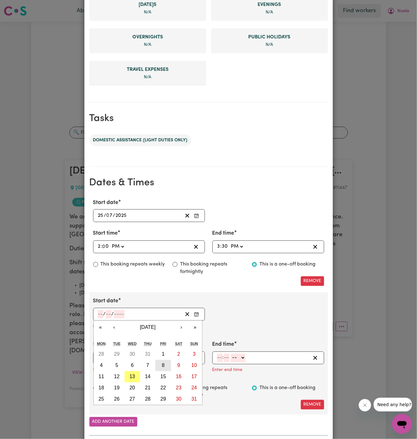
type input "2025"
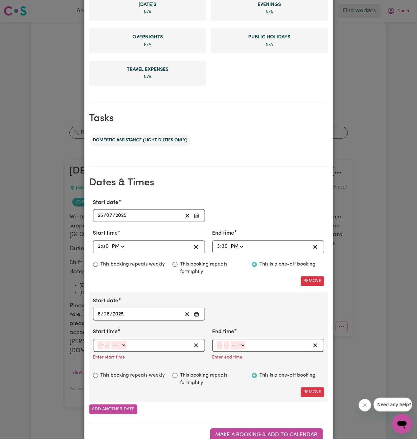
click at [99, 344] on input "number" at bounding box center [101, 345] width 6 height 8
type input "2"
type input "00"
click at [122, 343] on select "-- AM PM" at bounding box center [118, 345] width 15 height 8
select select "pm"
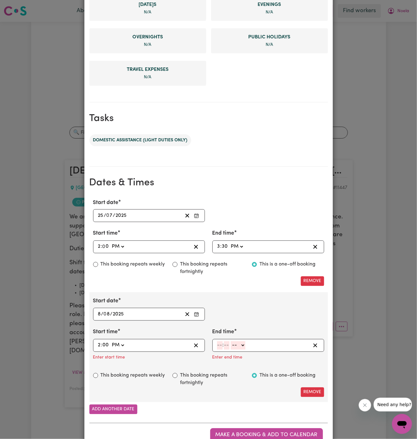
click at [111, 341] on select "-- AM PM" at bounding box center [118, 345] width 15 height 8
type input "14:00"
type input "0"
click at [222, 342] on input "number" at bounding box center [220, 345] width 6 height 8
type input "3"
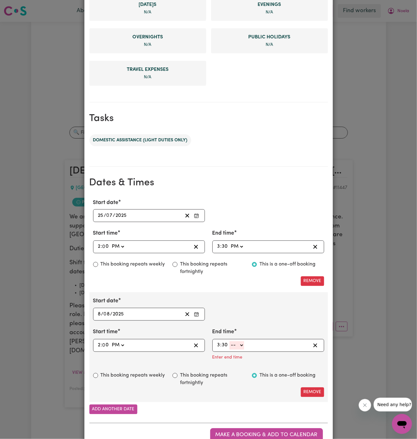
type input "30"
click at [238, 345] on select "-- AM PM" at bounding box center [237, 345] width 15 height 8
select select "pm"
click at [230, 341] on select "-- AM PM" at bounding box center [237, 345] width 15 height 8
type input "15:30"
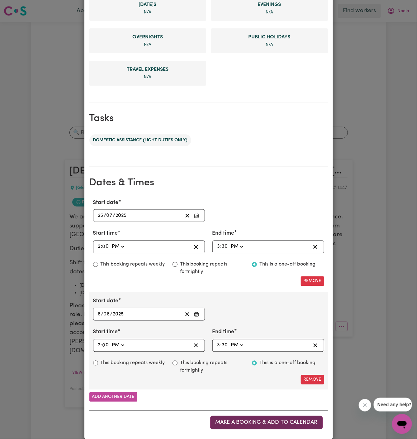
click at [276, 421] on span "Make a booking & add to calendar" at bounding box center [267, 422] width 102 height 5
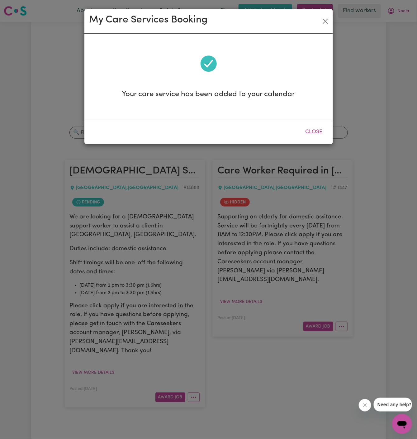
click at [315, 129] on button "Close" at bounding box center [315, 132] width 28 height 14
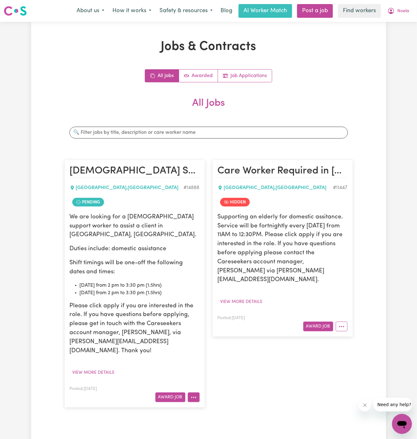
click at [196, 394] on icon "More options" at bounding box center [194, 397] width 6 height 6
click at [217, 339] on link "Hide Job" at bounding box center [218, 345] width 60 height 12
click at [197, 394] on icon "More options" at bounding box center [194, 397] width 6 height 6
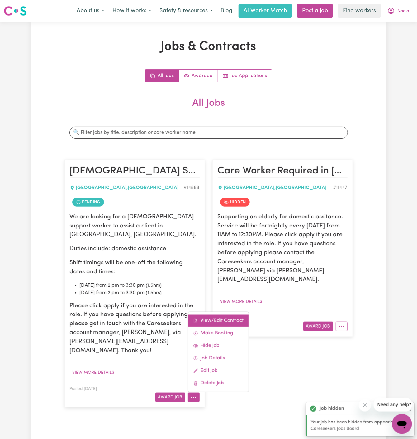
click at [216, 314] on link "View/Edit Contract" at bounding box center [218, 320] width 60 height 12
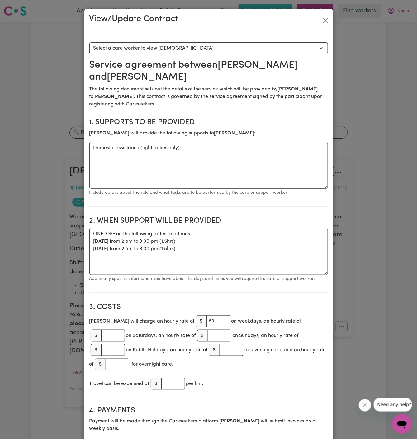
click at [193, 223] on h2 "2. When support will be provided" at bounding box center [208, 220] width 239 height 9
drag, startPoint x: 197, startPoint y: 250, endPoint x: 87, endPoint y: 233, distance: 110.8
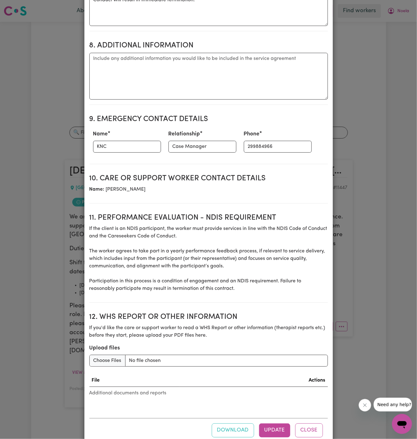
scroll to position [571, 0]
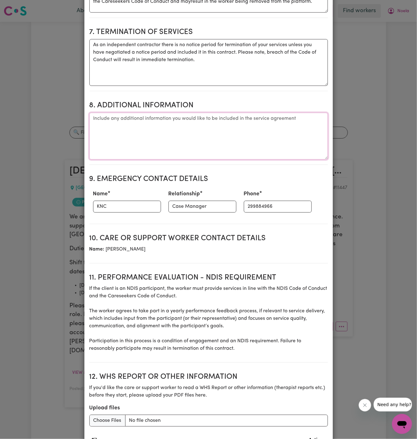
click at [156, 113] on textarea "Additional information" at bounding box center [208, 136] width 239 height 47
paste textarea "[STREET_ADDRESS]"
drag, startPoint x: 228, startPoint y: 102, endPoint x: 130, endPoint y: 99, distance: 97.6
click at [130, 113] on textarea "Client's Address: [STREET_ADDRESS]" at bounding box center [208, 136] width 239 height 47
type textarea "Client's Address: [STREET_ADDRESS]"
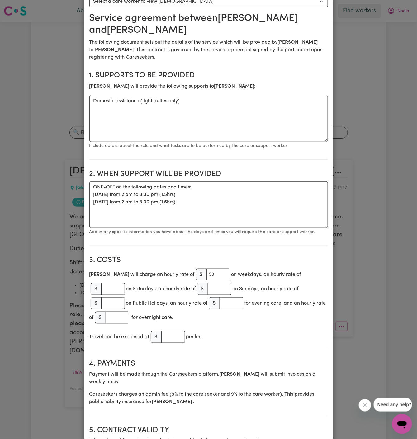
scroll to position [0, 0]
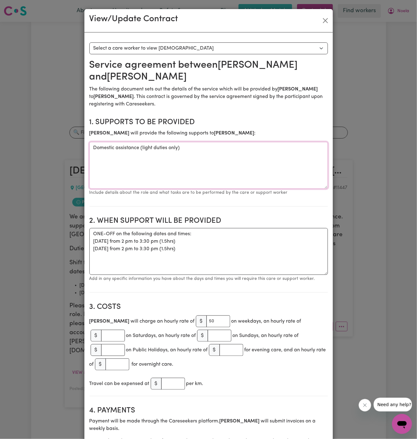
click at [141, 150] on textarea "Domestic assistance (light duties only)" at bounding box center [208, 165] width 239 height 47
click at [324, 20] on button "Close" at bounding box center [326, 21] width 10 height 10
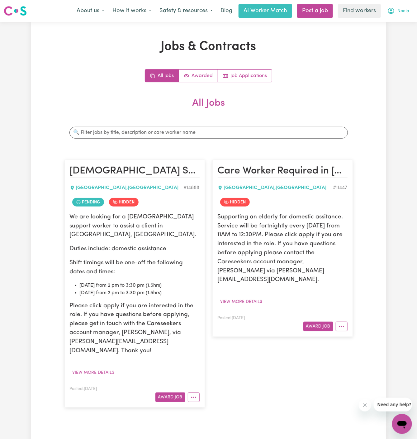
click at [404, 13] on span "Noela" at bounding box center [404, 11] width 12 height 7
click at [388, 33] on link "Logout" at bounding box center [388, 36] width 49 height 12
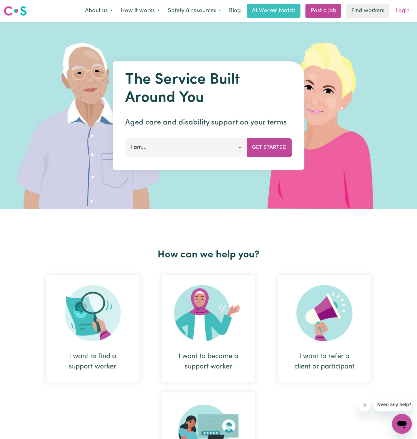
click at [400, 9] on link "Login" at bounding box center [403, 11] width 22 height 14
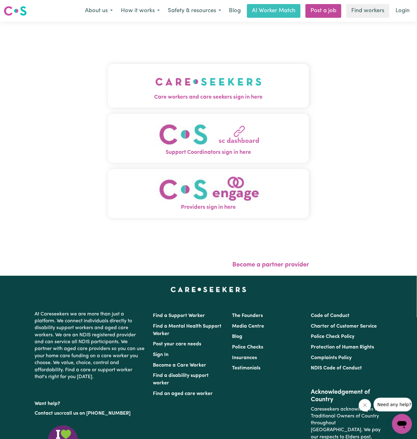
click at [191, 84] on img "Care workers and care seekers sign in here" at bounding box center [209, 81] width 106 height 23
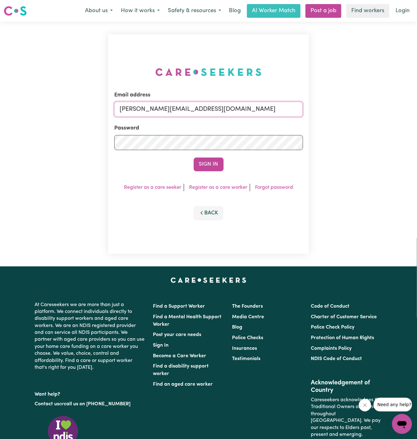
click at [243, 109] on input "[PERSON_NAME][EMAIL_ADDRESS][DOMAIN_NAME]" at bounding box center [208, 109] width 189 height 15
click at [179, 116] on input "[EMAIL_ADDRESS][DOMAIN_NAME]" at bounding box center [208, 109] width 189 height 15
click at [198, 105] on input "[EMAIL_ADDRESS][DOMAIN_NAME]" at bounding box center [208, 109] width 189 height 15
drag, startPoint x: 153, startPoint y: 110, endPoint x: 309, endPoint y: 105, distance: 155.7
click at [309, 105] on div "Email address [EMAIL_ADDRESS][DOMAIN_NAME] Password Sign In Register as a care …" at bounding box center [208, 144] width 201 height 220
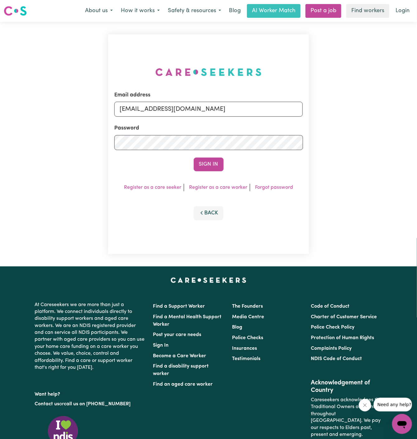
type input "[EMAIL_ADDRESS][DOMAIN_NAME]"
click at [194, 157] on button "Sign In" at bounding box center [209, 164] width 30 height 14
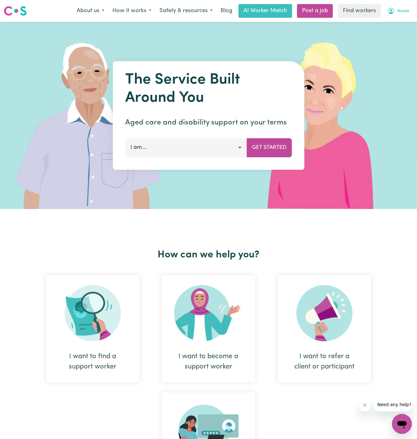
click at [399, 10] on span "Noela" at bounding box center [404, 11] width 12 height 7
click at [396, 21] on link "My Dashboard" at bounding box center [388, 24] width 49 height 12
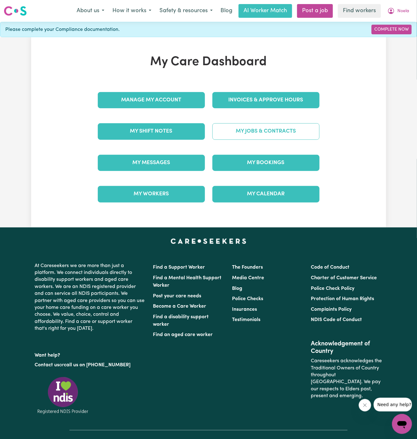
click at [259, 135] on link "My Jobs & Contracts" at bounding box center [266, 131] width 107 height 16
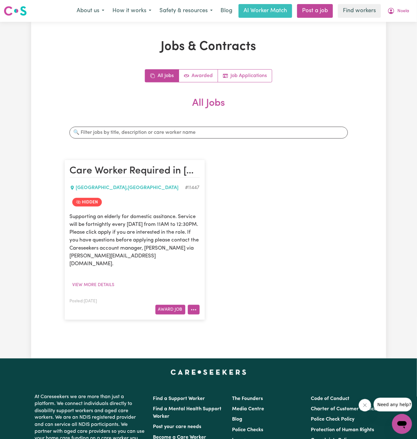
click at [192, 306] on icon "More options" at bounding box center [194, 309] width 6 height 6
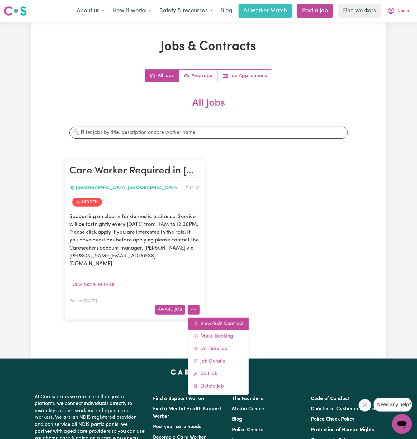
click at [216, 317] on link "View/Edit Contract" at bounding box center [218, 323] width 60 height 12
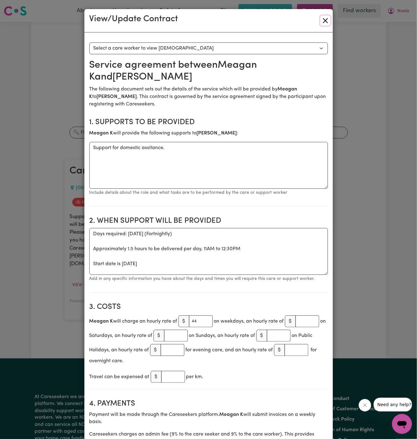
click at [325, 19] on button "Close" at bounding box center [326, 21] width 10 height 10
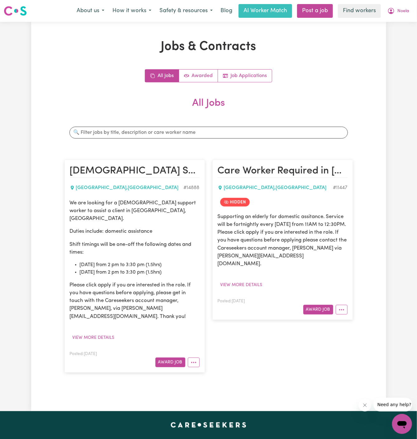
click at [130, 261] on li "[DATE] from 2 pm to 3:30 pm (1.5hrs)" at bounding box center [140, 264] width 120 height 7
drag, startPoint x: 182, startPoint y: 261, endPoint x: 115, endPoint y: 237, distance: 71.3
click at [115, 237] on div "We are looking for a female support worker to assist a client in Westbury, TAS.…" at bounding box center [135, 259] width 130 height 121
copy div "one-off the following dates and times: Friday 25/07 from 2 pm to 3:30 pm (1.5hr…"
